Goal: Information Seeking & Learning: Learn about a topic

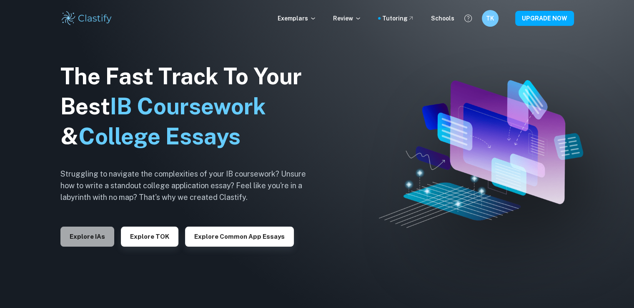
click at [111, 242] on button "Explore IAs" at bounding box center [87, 236] width 54 height 20
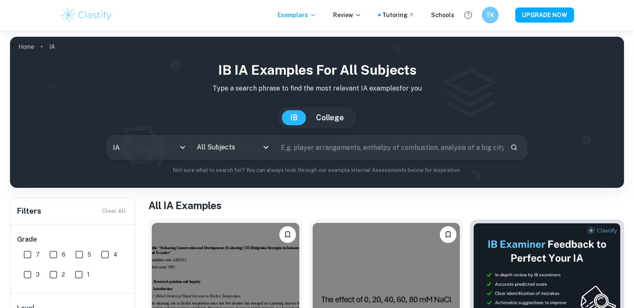
click at [241, 157] on div "All Subjects" at bounding box center [232, 147] width 83 height 23
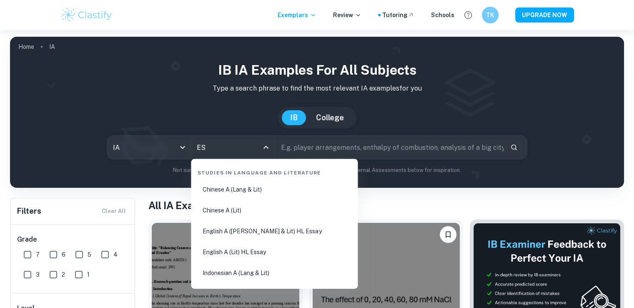
type input "ESS"
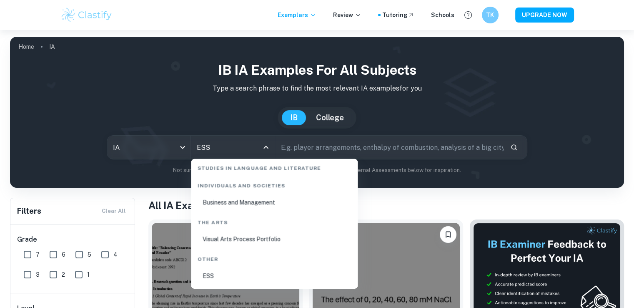
scroll to position [83, 0]
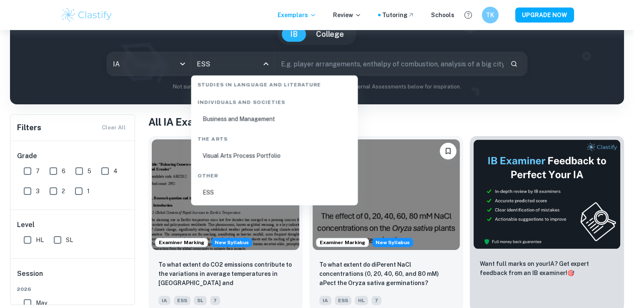
click at [211, 195] on li "ESS" at bounding box center [274, 192] width 160 height 19
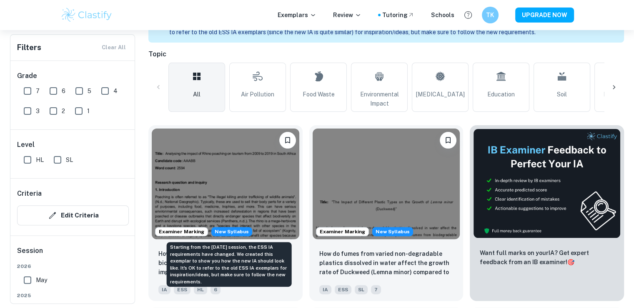
scroll to position [205, 0]
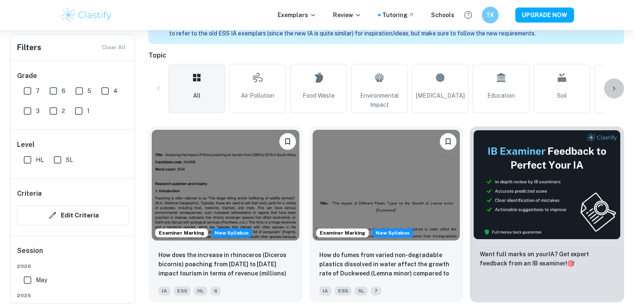
click at [576, 85] on icon at bounding box center [614, 88] width 8 height 8
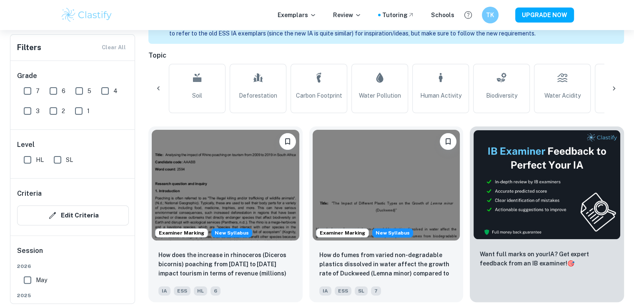
scroll to position [0, 391]
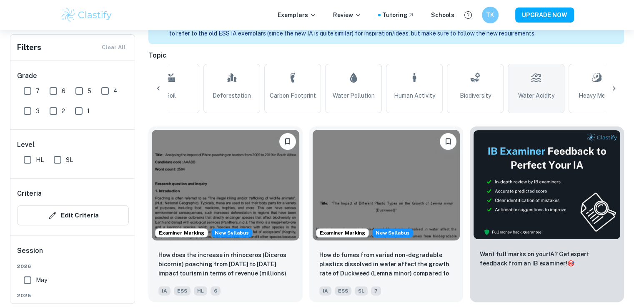
click at [533, 96] on span "Water Acidity" at bounding box center [536, 95] width 36 height 9
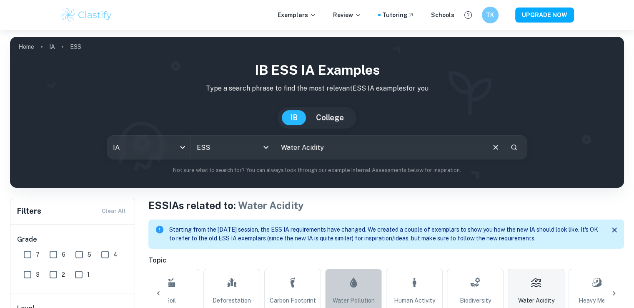
click at [360, 266] on link "Water Pollution" at bounding box center [353, 293] width 57 height 49
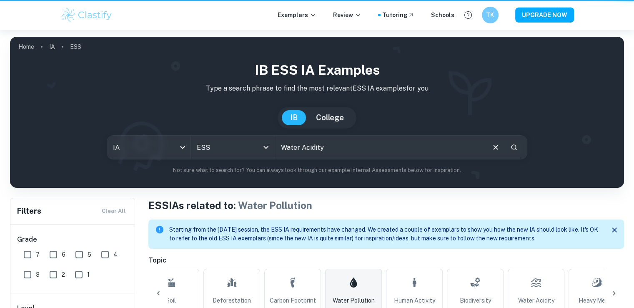
type input "Water Pollution"
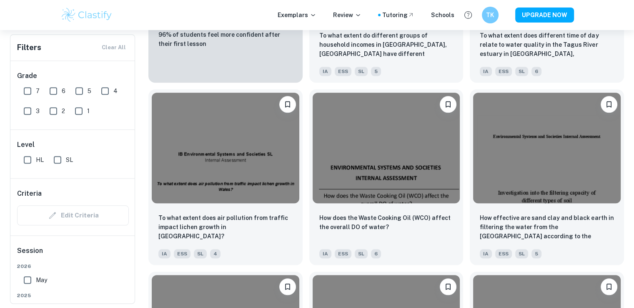
scroll to position [789, 0]
click at [30, 88] on input "7" at bounding box center [27, 91] width 17 height 17
checkbox input "true"
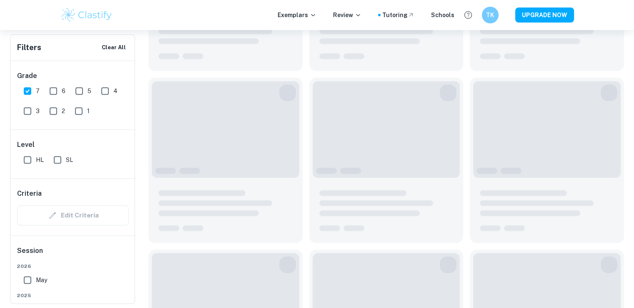
scroll to position [809, 0]
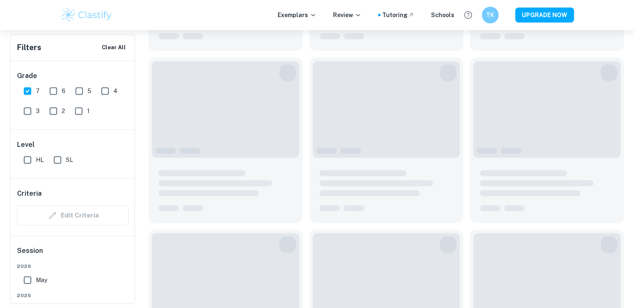
click at [55, 92] on input "6" at bounding box center [53, 91] width 17 height 17
checkbox input "true"
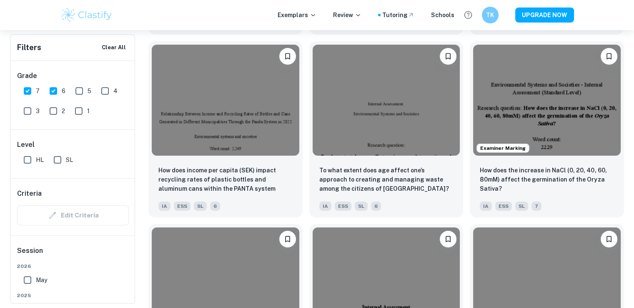
scroll to position [2864, 0]
